Goal: Use online tool/utility: Utilize a website feature to perform a specific function

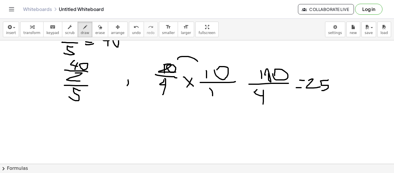
scroll to position [331, 0]
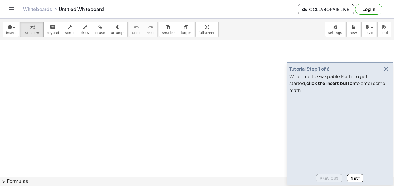
click at [387, 72] on icon "button" at bounding box center [386, 69] width 7 height 7
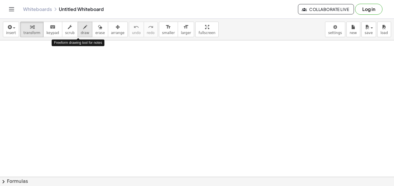
click at [83, 26] on icon "button" at bounding box center [85, 27] width 4 height 7
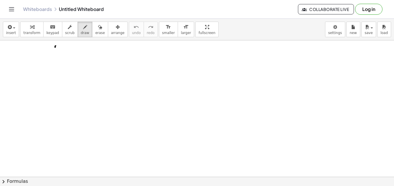
drag, startPoint x: 56, startPoint y: 46, endPoint x: 54, endPoint y: 53, distance: 7.4
click at [54, 53] on div at bounding box center [197, 182] width 394 height 285
click at [58, 46] on div at bounding box center [197, 182] width 394 height 285
drag, startPoint x: 60, startPoint y: 44, endPoint x: 65, endPoint y: 49, distance: 6.1
click at [65, 49] on div at bounding box center [197, 182] width 394 height 285
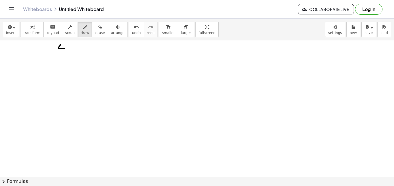
drag, startPoint x: 64, startPoint y: 44, endPoint x: 63, endPoint y: 53, distance: 9.9
click at [63, 53] on div at bounding box center [197, 182] width 394 height 285
drag, startPoint x: 53, startPoint y: 55, endPoint x: 71, endPoint y: 55, distance: 18.5
click at [71, 55] on div at bounding box center [197, 182] width 394 height 285
drag, startPoint x: 62, startPoint y: 59, endPoint x: 61, endPoint y: 64, distance: 5.3
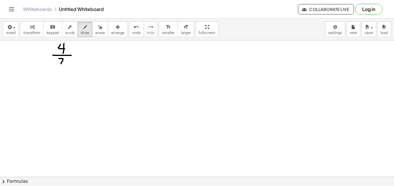
click at [61, 64] on div at bounding box center [197, 182] width 394 height 285
drag, startPoint x: 58, startPoint y: 62, endPoint x: 68, endPoint y: 62, distance: 10.1
click at [68, 62] on div at bounding box center [197, 182] width 394 height 285
drag, startPoint x: 76, startPoint y: 53, endPoint x: 83, endPoint y: 53, distance: 7.2
click at [83, 53] on div at bounding box center [197, 182] width 394 height 285
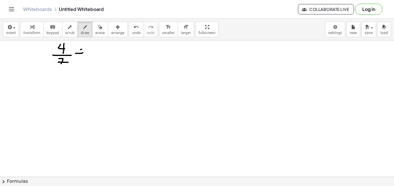
drag, startPoint x: 82, startPoint y: 49, endPoint x: 80, endPoint y: 56, distance: 6.8
click at [80, 56] on div at bounding box center [197, 182] width 394 height 285
click at [53, 30] on div "keyboard" at bounding box center [52, 26] width 13 height 7
click at [95, 33] on span "erase" at bounding box center [100, 33] width 10 height 4
drag, startPoint x: 82, startPoint y: 46, endPoint x: 74, endPoint y: 57, distance: 13.8
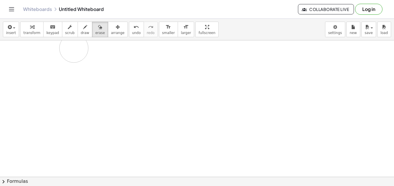
click at [80, 59] on div at bounding box center [197, 182] width 394 height 285
click at [12, 30] on button "insert" at bounding box center [11, 30] width 16 height 16
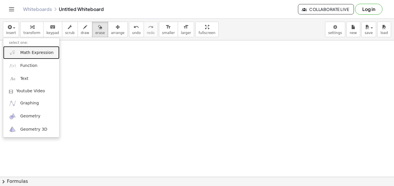
click at [33, 55] on span "Math Expression" at bounding box center [36, 53] width 33 height 6
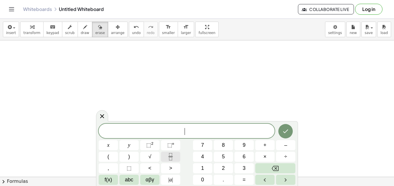
click at [173, 157] on icon "Fraction" at bounding box center [170, 156] width 7 height 7
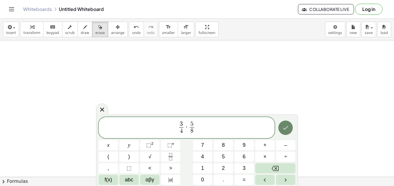
click at [279, 129] on button "Done" at bounding box center [286, 128] width 14 height 14
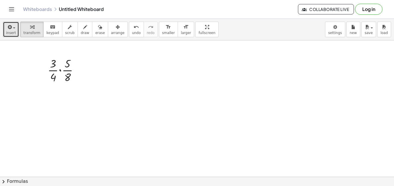
click at [16, 29] on button "insert" at bounding box center [11, 30] width 16 height 16
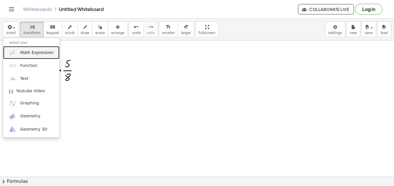
click at [25, 50] on link "Math Expression" at bounding box center [31, 52] width 56 height 13
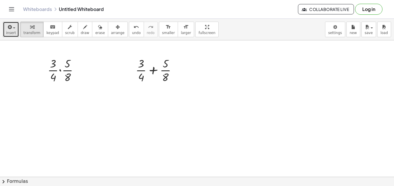
click at [14, 32] on span "insert" at bounding box center [11, 33] width 10 height 4
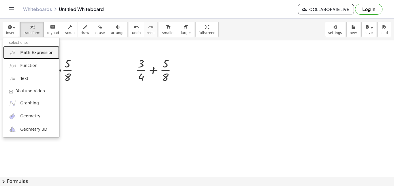
click at [18, 50] on link "Math Expression" at bounding box center [31, 52] width 56 height 13
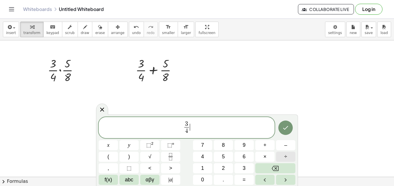
click at [288, 158] on button "÷" at bounding box center [285, 157] width 19 height 10
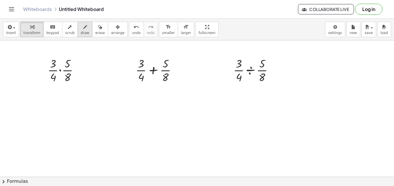
click at [78, 30] on button "draw" at bounding box center [85, 30] width 15 height 16
drag, startPoint x: 51, startPoint y: 53, endPoint x: 50, endPoint y: 85, distance: 32.3
click at [50, 85] on div at bounding box center [197, 182] width 394 height 285
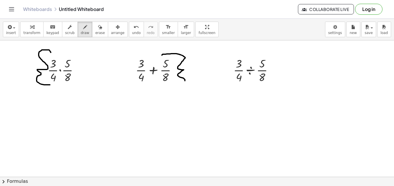
drag, startPoint x: 163, startPoint y: 54, endPoint x: 168, endPoint y: 82, distance: 28.4
click at [168, 82] on div at bounding box center [197, 182] width 394 height 285
drag, startPoint x: 241, startPoint y: 51, endPoint x: 235, endPoint y: 89, distance: 38.6
click at [235, 89] on div at bounding box center [197, 182] width 394 height 285
drag, startPoint x: 166, startPoint y: 54, endPoint x: 182, endPoint y: 56, distance: 15.7
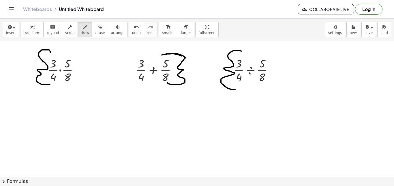
click at [182, 56] on div at bounding box center [197, 182] width 394 height 285
click at [183, 70] on div at bounding box center [197, 182] width 394 height 285
click at [224, 68] on div at bounding box center [197, 182] width 394 height 285
click at [223, 68] on div at bounding box center [197, 182] width 394 height 285
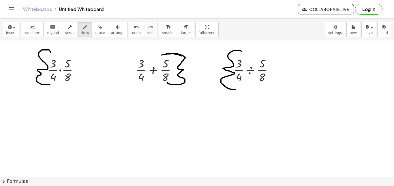
click at [224, 68] on div at bounding box center [197, 182] width 394 height 285
drag, startPoint x: 55, startPoint y: 55, endPoint x: 71, endPoint y: 55, distance: 16.2
click at [70, 55] on div at bounding box center [197, 182] width 394 height 285
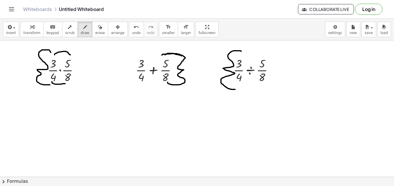
drag, startPoint x: 52, startPoint y: 82, endPoint x: 65, endPoint y: 84, distance: 13.4
click at [65, 84] on div at bounding box center [197, 182] width 394 height 285
drag, startPoint x: 74, startPoint y: 103, endPoint x: 62, endPoint y: 118, distance: 19.5
click at [72, 115] on div at bounding box center [197, 182] width 394 height 285
drag, startPoint x: 57, startPoint y: 119, endPoint x: 79, endPoint y: 122, distance: 21.9
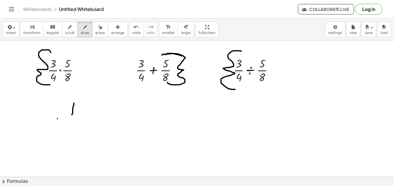
click at [84, 120] on div at bounding box center [197, 182] width 394 height 285
drag, startPoint x: 66, startPoint y: 129, endPoint x: 80, endPoint y: 135, distance: 14.7
click at [79, 138] on div at bounding box center [197, 182] width 394 height 285
drag, startPoint x: 83, startPoint y: 101, endPoint x: 90, endPoint y: 101, distance: 7.2
click at [90, 101] on div at bounding box center [197, 182] width 394 height 285
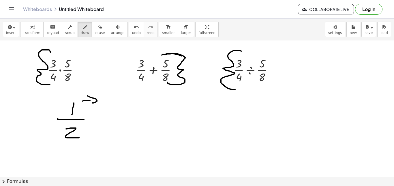
drag, startPoint x: 88, startPoint y: 96, endPoint x: 91, endPoint y: 104, distance: 7.7
click at [90, 104] on div at bounding box center [197, 182] width 394 height 285
drag, startPoint x: 110, startPoint y: 96, endPoint x: 125, endPoint y: 98, distance: 15.2
click at [125, 98] on div at bounding box center [197, 182] width 394 height 285
drag, startPoint x: 109, startPoint y: 96, endPoint x: 107, endPoint y: 107, distance: 11.1
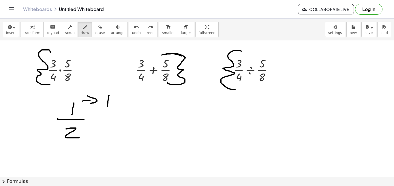
click at [107, 107] on div at bounding box center [197, 182] width 394 height 285
drag, startPoint x: 109, startPoint y: 94, endPoint x: 117, endPoint y: 107, distance: 14.7
click at [117, 107] on div at bounding box center [197, 182] width 394 height 285
drag, startPoint x: 117, startPoint y: 95, endPoint x: 117, endPoint y: 108, distance: 12.4
click at [117, 108] on div at bounding box center [197, 182] width 394 height 285
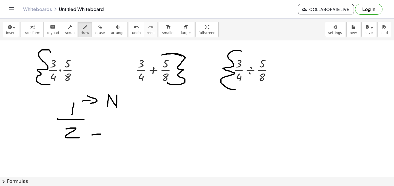
drag, startPoint x: 92, startPoint y: 135, endPoint x: 101, endPoint y: 134, distance: 8.7
click at [101, 134] on div at bounding box center [197, 182] width 394 height 285
drag, startPoint x: 101, startPoint y: 130, endPoint x: 103, endPoint y: 138, distance: 7.8
click at [103, 138] on div at bounding box center [197, 182] width 394 height 285
click at [115, 142] on div at bounding box center [197, 182] width 394 height 285
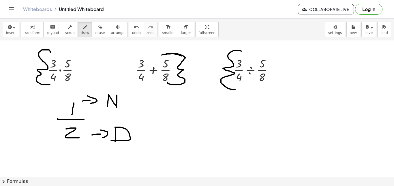
drag, startPoint x: 115, startPoint y: 128, endPoint x: 111, endPoint y: 141, distance: 13.6
click at [111, 141] on div at bounding box center [197, 182] width 394 height 285
click at [92, 31] on button "erase" at bounding box center [100, 30] width 16 height 16
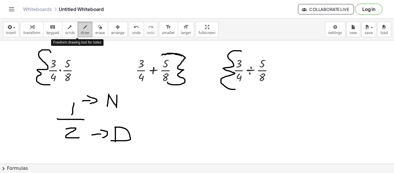
click at [81, 31] on span "draw" at bounding box center [85, 33] width 9 height 4
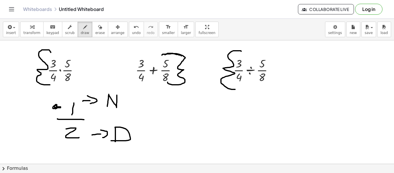
click at [95, 26] on div "button" at bounding box center [100, 26] width 10 height 7
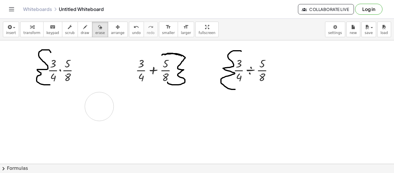
drag, startPoint x: 113, startPoint y: 91, endPoint x: 88, endPoint y: 106, distance: 28.6
click at [78, 28] on button "draw" at bounding box center [85, 30] width 15 height 16
drag, startPoint x: 47, startPoint y: 117, endPoint x: 46, endPoint y: 127, distance: 10.1
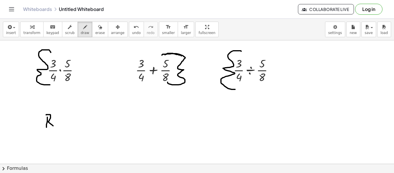
drag, startPoint x: 46, startPoint y: 115, endPoint x: 53, endPoint y: 126, distance: 13.0
drag, startPoint x: 57, startPoint y: 126, endPoint x: 54, endPoint y: 123, distance: 4.7
drag, startPoint x: 63, startPoint y: 123, endPoint x: 61, endPoint y: 130, distance: 7.0
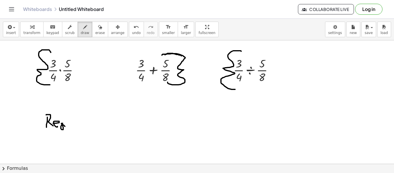
drag, startPoint x: 70, startPoint y: 117, endPoint x: 69, endPoint y: 130, distance: 12.8
drag, startPoint x: 73, startPoint y: 126, endPoint x: 76, endPoint y: 132, distance: 7.0
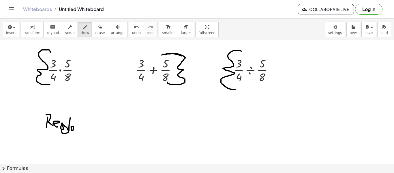
drag, startPoint x: 88, startPoint y: 120, endPoint x: 104, endPoint y: 135, distance: 21.8
drag, startPoint x: 104, startPoint y: 122, endPoint x: 60, endPoint y: 136, distance: 46.8
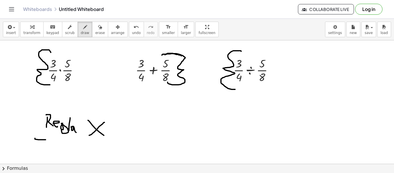
drag, startPoint x: 46, startPoint y: 139, endPoint x: 117, endPoint y: 142, distance: 71.9
drag, startPoint x: 161, startPoint y: 122, endPoint x: 177, endPoint y: 126, distance: 16.9
drag, startPoint x: 177, startPoint y: 126, endPoint x: 162, endPoint y: 135, distance: 17.5
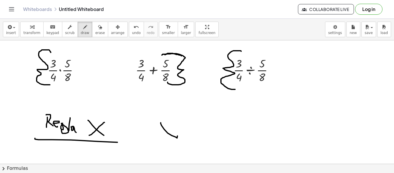
drag, startPoint x: 139, startPoint y: 134, endPoint x: 195, endPoint y: 137, distance: 56.1
click at [95, 33] on span "erase" at bounding box center [100, 33] width 10 height 4
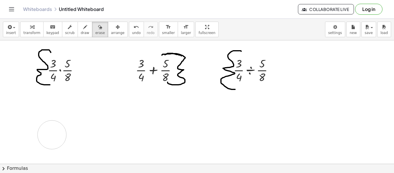
drag, startPoint x: 204, startPoint y: 139, endPoint x: 58, endPoint y: 137, distance: 145.8
click at [81, 31] on span "draw" at bounding box center [85, 33] width 9 height 4
drag, startPoint x: 59, startPoint y: 100, endPoint x: 57, endPoint y: 115, distance: 14.6
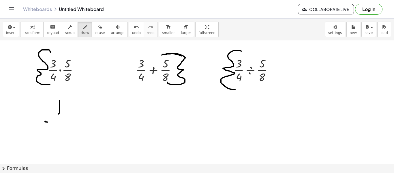
drag, startPoint x: 45, startPoint y: 121, endPoint x: 70, endPoint y: 122, distance: 24.6
drag, startPoint x: 60, startPoint y: 129, endPoint x: 67, endPoint y: 142, distance: 14.9
drag, startPoint x: 67, startPoint y: 109, endPoint x: 83, endPoint y: 107, distance: 15.8
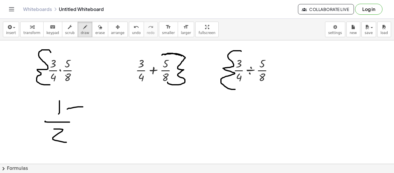
drag, startPoint x: 83, startPoint y: 103, endPoint x: 87, endPoint y: 111, distance: 9.0
drag, startPoint x: 96, startPoint y: 99, endPoint x: 95, endPoint y: 109, distance: 10.1
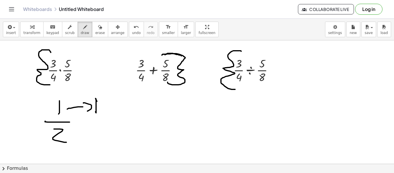
drag, startPoint x: 96, startPoint y: 99, endPoint x: 104, endPoint y: 107, distance: 11.8
drag, startPoint x: 102, startPoint y: 100, endPoint x: 101, endPoint y: 114, distance: 14.4
drag, startPoint x: 86, startPoint y: 136, endPoint x: 100, endPoint y: 135, distance: 13.6
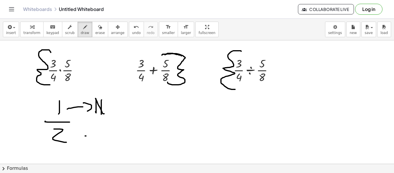
drag, startPoint x: 98, startPoint y: 130, endPoint x: 99, endPoint y: 139, distance: 8.8
drag, startPoint x: 111, startPoint y: 129, endPoint x: 108, endPoint y: 141, distance: 11.7
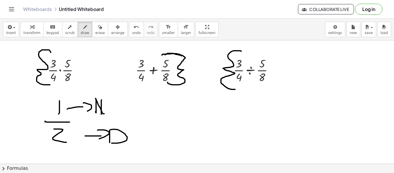
click at [95, 32] on span "erase" at bounding box center [100, 33] width 10 height 4
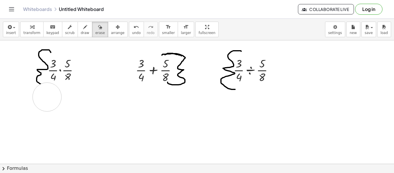
drag, startPoint x: 115, startPoint y: 144, endPoint x: 46, endPoint y: 112, distance: 75.3
drag, startPoint x: 88, startPoint y: 110, endPoint x: 74, endPoint y: 130, distance: 25.0
click at [81, 27] on div "button" at bounding box center [85, 26] width 9 height 7
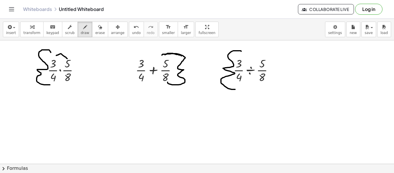
drag, startPoint x: 56, startPoint y: 55, endPoint x: 67, endPoint y: 58, distance: 11.4
drag, startPoint x: 77, startPoint y: 111, endPoint x: 74, endPoint y: 120, distance: 9.9
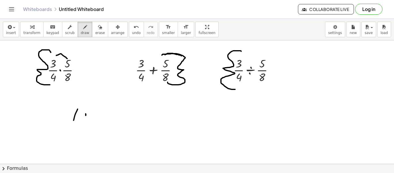
drag, startPoint x: 98, startPoint y: 112, endPoint x: 98, endPoint y: 122, distance: 9.2
drag
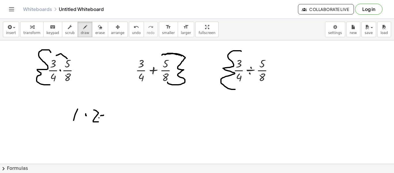
click at [95, 33] on span "erase" at bounding box center [100, 33] width 10 height 4
click at [83, 30] on icon "button" at bounding box center [85, 27] width 4 height 7
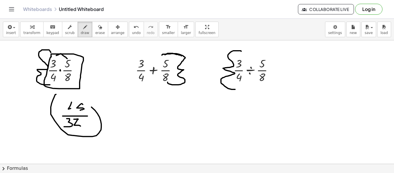
drag, startPoint x: 118, startPoint y: 126, endPoint x: 124, endPoint y: 124, distance: 6.2
drag, startPoint x: 116, startPoint y: 121, endPoint x: 124, endPoint y: 121, distance: 8.7
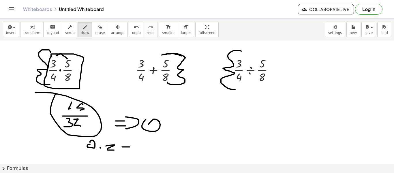
drag, startPoint x: 143, startPoint y: 139, endPoint x: 152, endPoint y: 145, distance: 10.6
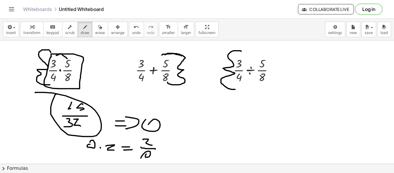
drag, startPoint x: 146, startPoint y: 154, endPoint x: 143, endPoint y: 155, distance: 3.1
drag, startPoint x: 140, startPoint y: 154, endPoint x: 155, endPoint y: 156, distance: 15.3
drag, startPoint x: 145, startPoint y: 141, endPoint x: 159, endPoint y: 140, distance: 13.4
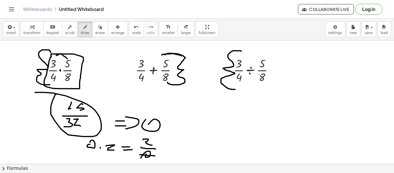
click at [160, 164] on div "insert select one: Math Expression Function Text Youtube Video Graphing Geometr…" at bounding box center [197, 96] width 394 height 154
click at [95, 35] on button "erase" at bounding box center [100, 30] width 16 height 16
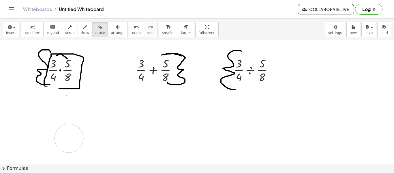
click at [81, 32] on span "draw" at bounding box center [85, 33] width 9 height 4
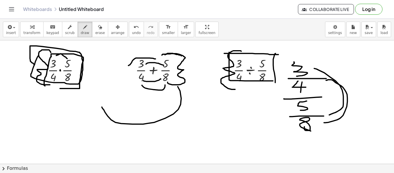
drag, startPoint x: 33, startPoint y: 69, endPoint x: 35, endPoint y: 64, distance: 5.0
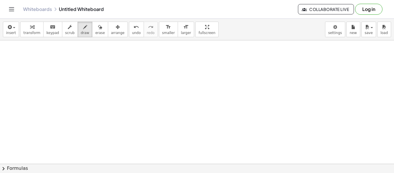
scroll to position [87, 0]
click at [86, 124] on div at bounding box center [197, 96] width 394 height 285
click at [176, 173] on html "Graspable Math Activities Get Started Activity Bank Assigned Work Classes White…" at bounding box center [197, 86] width 394 height 173
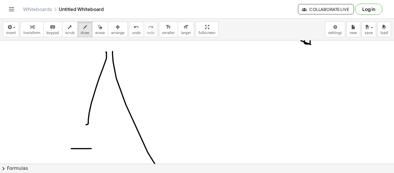
click at [184, 157] on div at bounding box center [197, 96] width 394 height 285
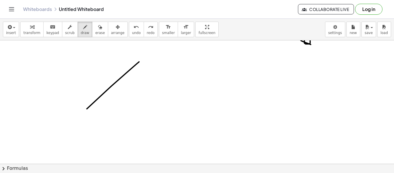
drag, startPoint x: 139, startPoint y: 61, endPoint x: 38, endPoint y: 182, distance: 157.1
click at [38, 173] on html "Graspable Math Activities Get Started Activity Bank Assigned Work Classes White…" at bounding box center [197, 86] width 394 height 173
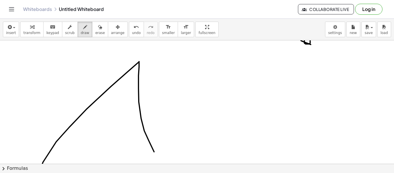
drag, startPoint x: 139, startPoint y: 61, endPoint x: 152, endPoint y: 153, distance: 92.4
click at [156, 154] on div at bounding box center [197, 96] width 394 height 285
drag, startPoint x: 42, startPoint y: 163, endPoint x: 155, endPoint y: 163, distance: 113.4
click at [155, 163] on div at bounding box center [197, 96] width 394 height 285
drag, startPoint x: 53, startPoint y: 147, endPoint x: 64, endPoint y: 150, distance: 11.8
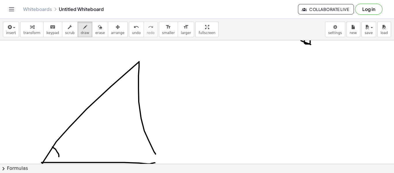
click at [56, 161] on div at bounding box center [197, 96] width 394 height 285
click at [141, 81] on div at bounding box center [197, 96] width 394 height 285
click at [126, 85] on div at bounding box center [197, 96] width 394 height 285
click at [128, 80] on div at bounding box center [197, 96] width 394 height 285
drag, startPoint x: 136, startPoint y: 83, endPoint x: 132, endPoint y: 86, distance: 5.1
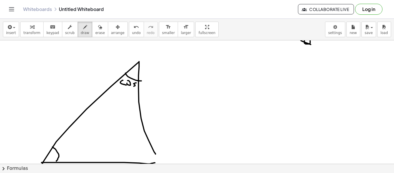
click at [132, 86] on div at bounding box center [197, 96] width 394 height 285
drag, startPoint x: 58, startPoint y: 147, endPoint x: 67, endPoint y: 149, distance: 9.2
click at [61, 150] on div at bounding box center [197, 96] width 394 height 285
click at [65, 144] on div at bounding box center [197, 96] width 394 height 285
click at [72, 146] on div at bounding box center [197, 96] width 394 height 285
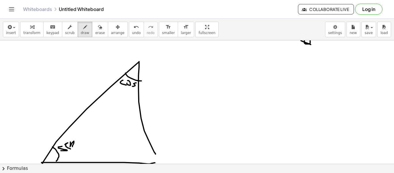
click at [126, 123] on div at bounding box center [197, 96] width 394 height 285
click at [129, 115] on div at bounding box center [197, 96] width 394 height 285
click at [126, 118] on div at bounding box center [197, 96] width 394 height 285
click at [131, 125] on div at bounding box center [197, 96] width 394 height 285
click at [138, 122] on div at bounding box center [197, 96] width 394 height 285
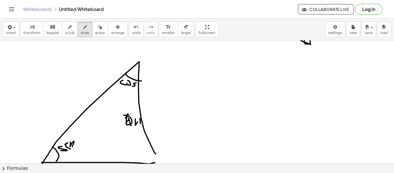
click at [140, 128] on div at bounding box center [197, 96] width 394 height 285
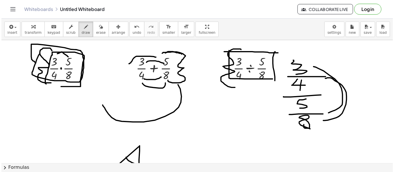
scroll to position [0, 0]
